Goal: Transaction & Acquisition: Purchase product/service

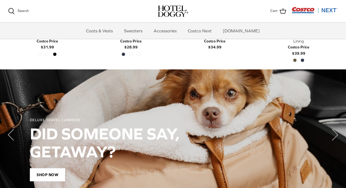
scroll to position [362, 0]
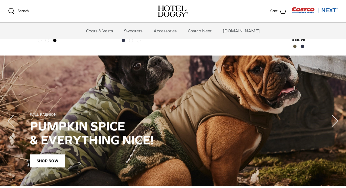
click at [337, 115] on polyline "Next" at bounding box center [334, 120] width 5 height 11
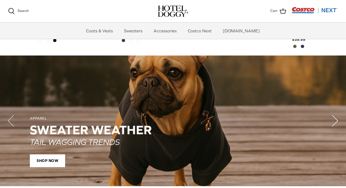
click at [340, 114] on icon "Right" at bounding box center [335, 121] width 22 height 22
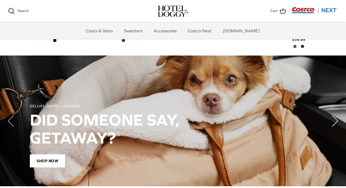
click at [340, 114] on icon "Right" at bounding box center [335, 121] width 22 height 22
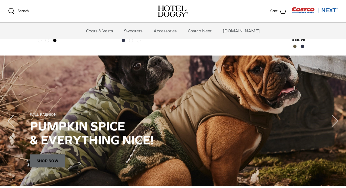
click at [43, 154] on span "SHOP NOW" at bounding box center [47, 160] width 35 height 13
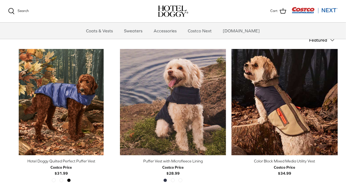
scroll to position [110, 0]
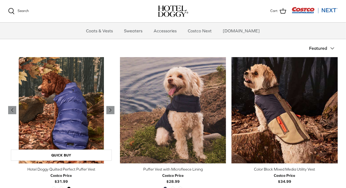
click at [60, 127] on img "Hotel Doggy Quilted Perfect Puffer Vest" at bounding box center [61, 110] width 106 height 106
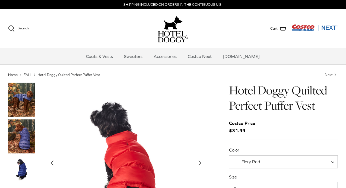
click at [333, 162] on span at bounding box center [334, 161] width 5 height 13
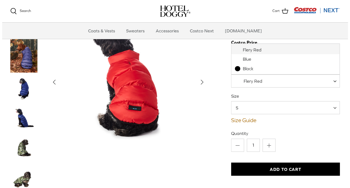
scroll to position [24, 0]
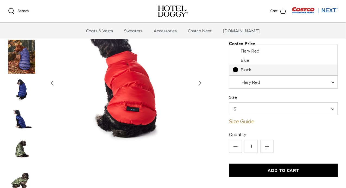
click at [242, 123] on link "Size Guide" at bounding box center [283, 121] width 109 height 7
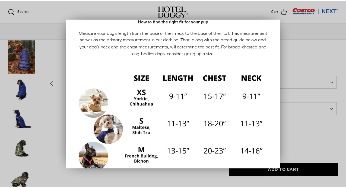
scroll to position [18, 0]
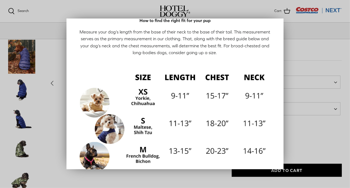
click at [321, 50] on div at bounding box center [175, 94] width 350 height 188
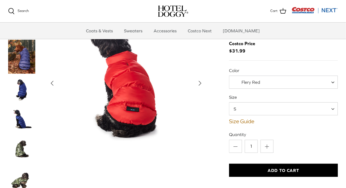
click at [334, 107] on span at bounding box center [334, 108] width 5 height 13
click at [337, 108] on span at bounding box center [334, 108] width 5 height 13
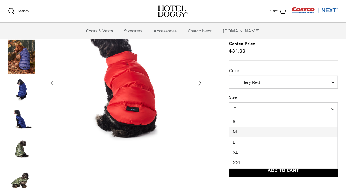
click at [203, 137] on img "Show Gallery" at bounding box center [126, 83] width 160 height 160
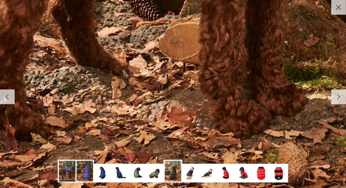
click at [207, 172] on img at bounding box center [208, 172] width 17 height 17
